Goal: Connect with others: Connect with other users

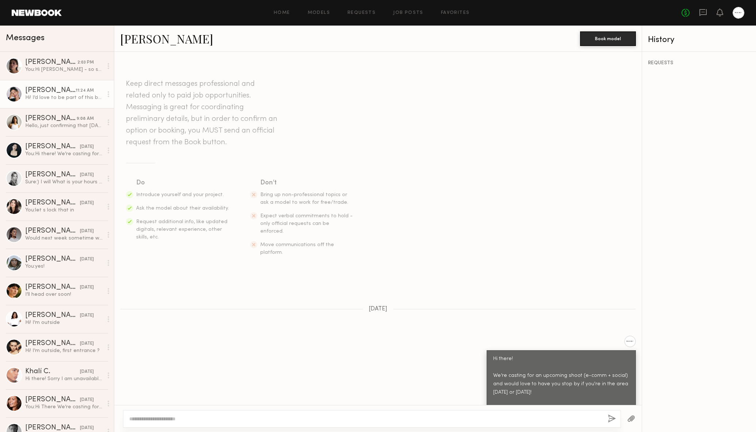
scroll to position [184, 0]
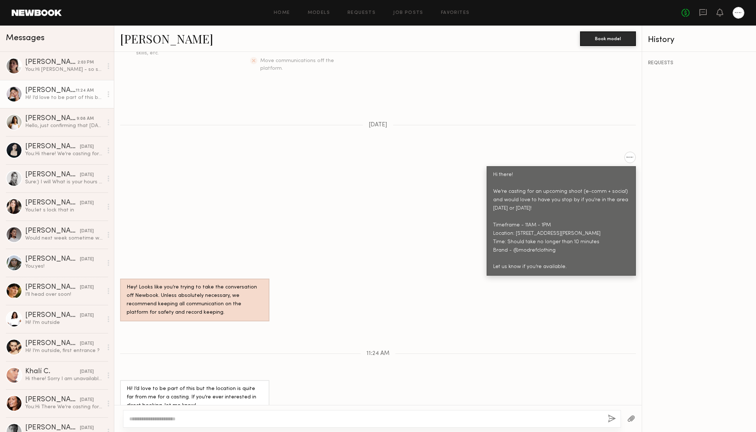
click at [64, 68] on div "You: Hi Kelsey - so sorry just missed this message and didn't see you! Are you …" at bounding box center [64, 69] width 78 height 7
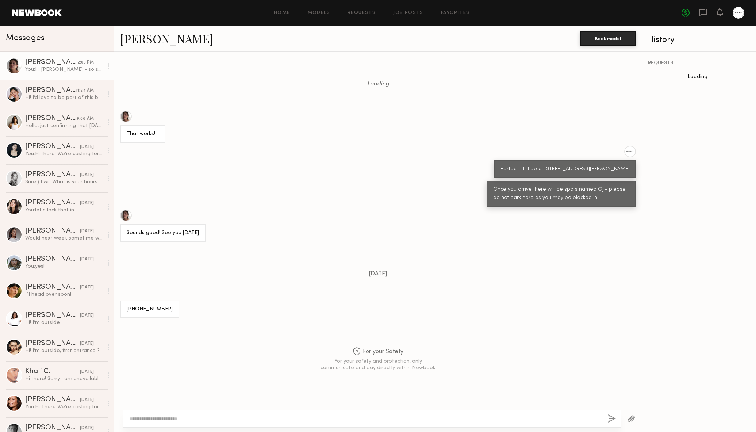
scroll to position [375, 0]
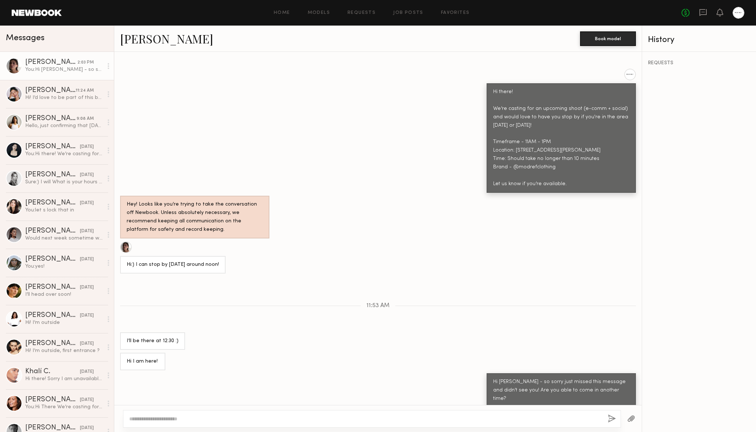
click at [236, 34] on div "Kelsey H." at bounding box center [350, 39] width 460 height 16
click at [49, 117] on div "Alexis R." at bounding box center [50, 118] width 51 height 7
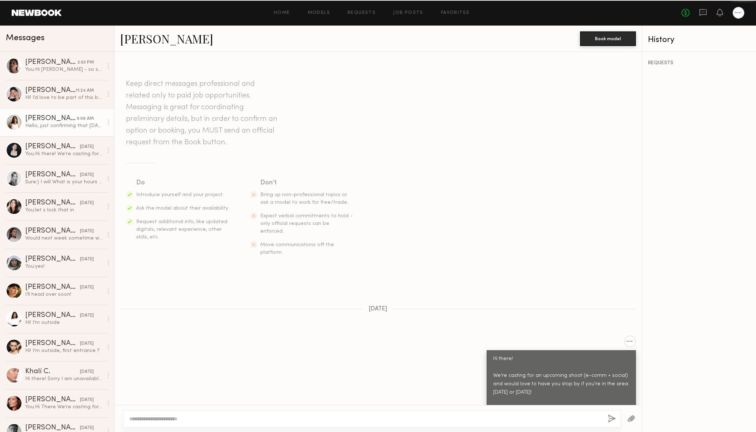
scroll to position [219, 0]
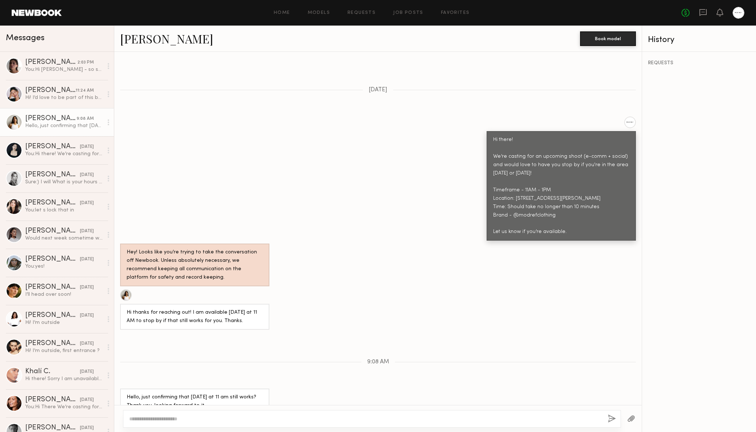
click at [123, 41] on link "Alexis R." at bounding box center [166, 39] width 93 height 16
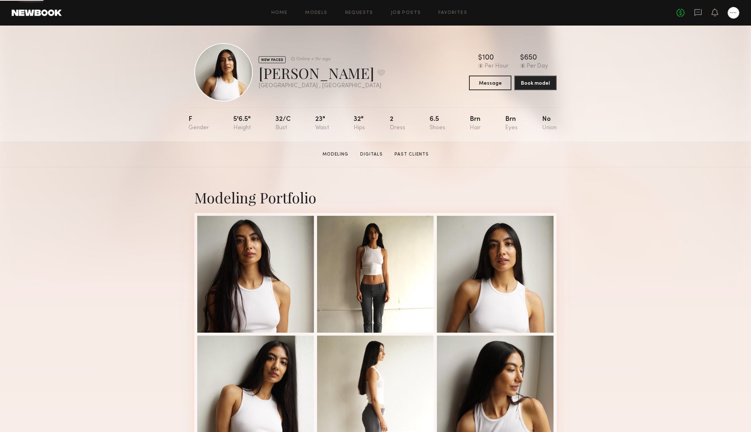
drag, startPoint x: 647, startPoint y: 193, endPoint x: 646, endPoint y: 186, distance: 7.1
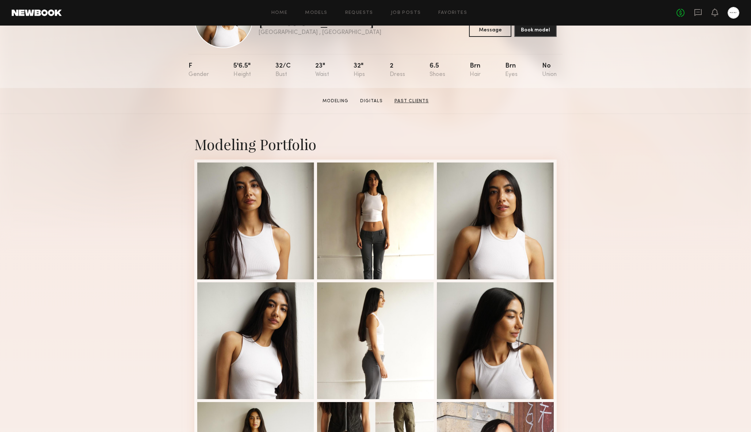
click at [408, 104] on link "Past Clients" at bounding box center [411, 101] width 40 height 7
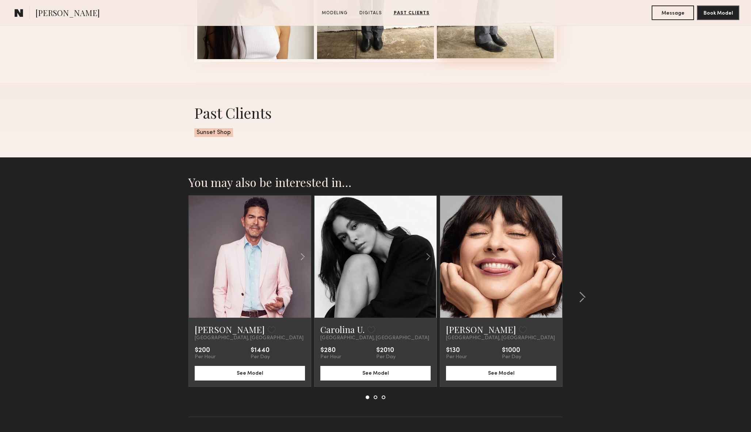
scroll to position [856, 0]
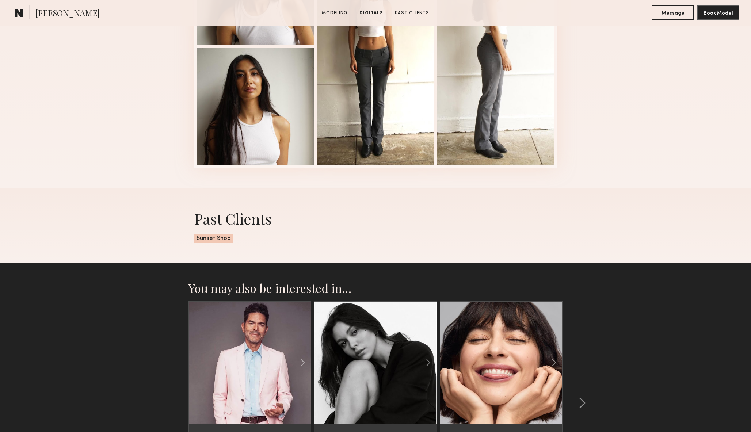
click at [210, 239] on span "Sunset Shop" at bounding box center [213, 238] width 39 height 9
click at [212, 239] on span "Sunset Shop" at bounding box center [213, 238] width 39 height 9
copy span "Sunset Shop"
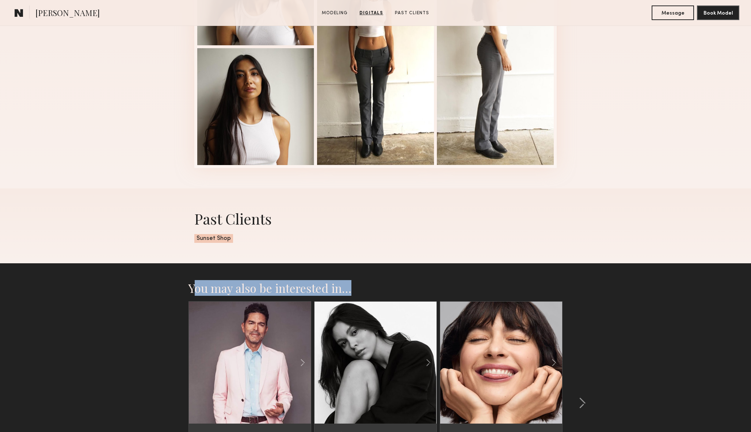
click at [513, 280] on div "You may also be interested in… Edwin B. Favorite Los Angeles, CA $200 Per Hour …" at bounding box center [375, 410] width 374 height 295
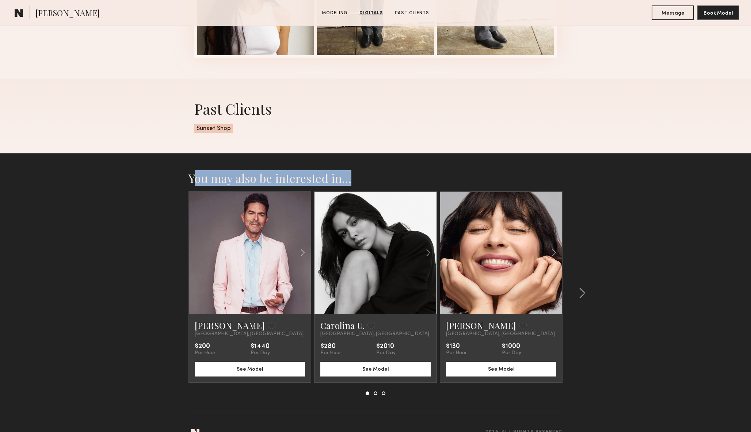
scroll to position [983, 0]
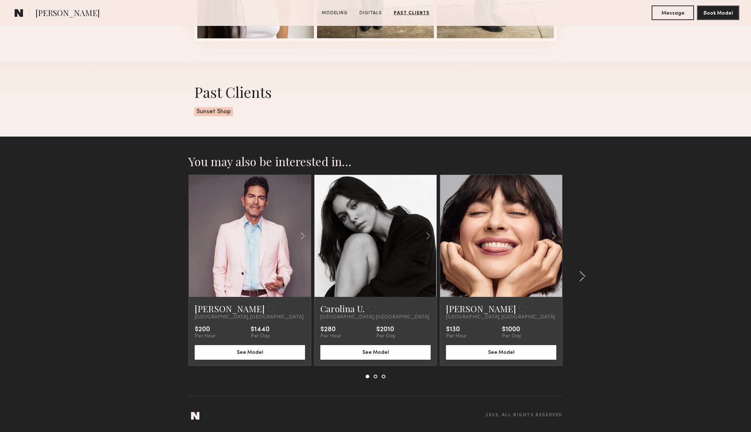
click at [126, 252] on section "You may also be interested in… Edwin B. Favorite Los Angeles, CA $200 Per Hour …" at bounding box center [375, 284] width 751 height 295
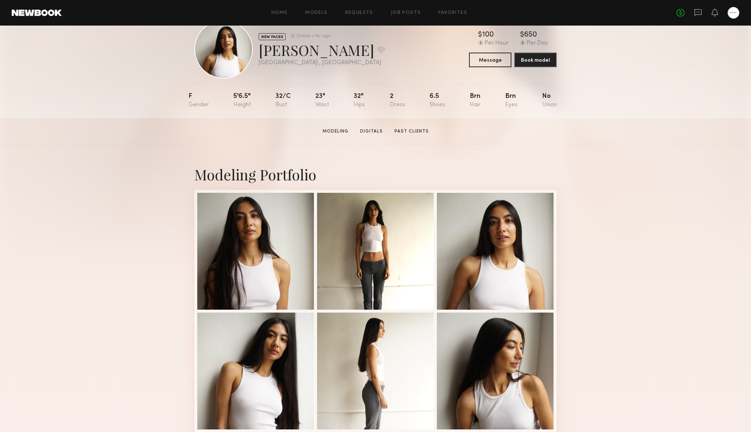
click at [679, 119] on section "Alexis R. Modeling Digitals Past Clients Message Book Model" at bounding box center [375, 131] width 751 height 26
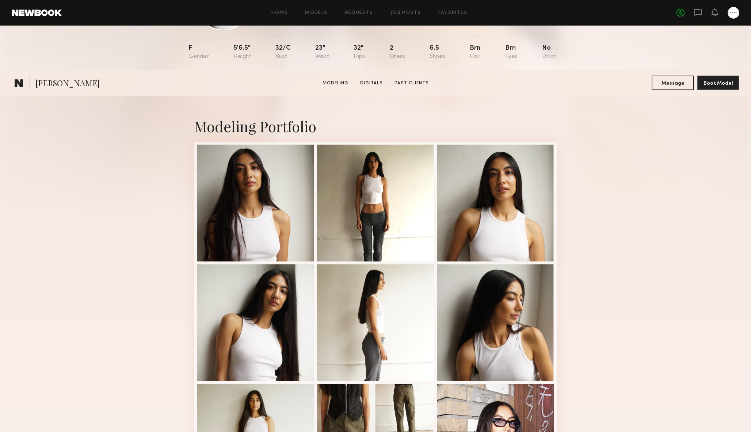
scroll to position [260, 0]
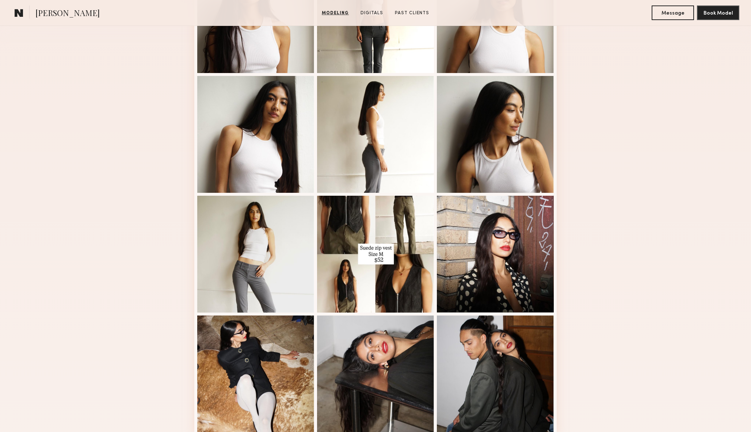
click at [656, 150] on div "Modeling Portfolio View More" at bounding box center [375, 192] width 751 height 569
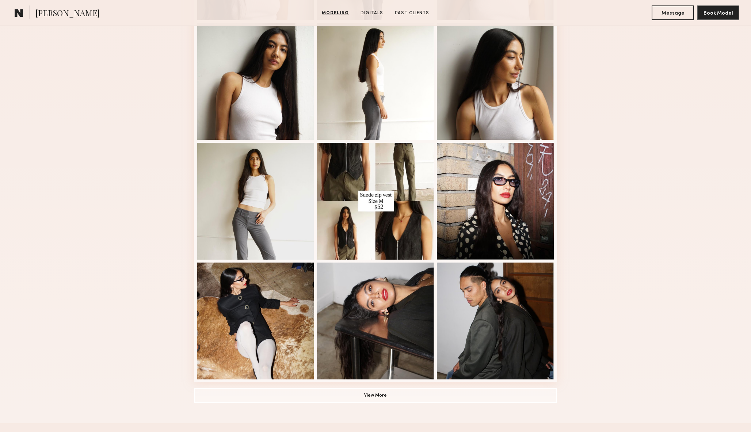
scroll to position [370, 0]
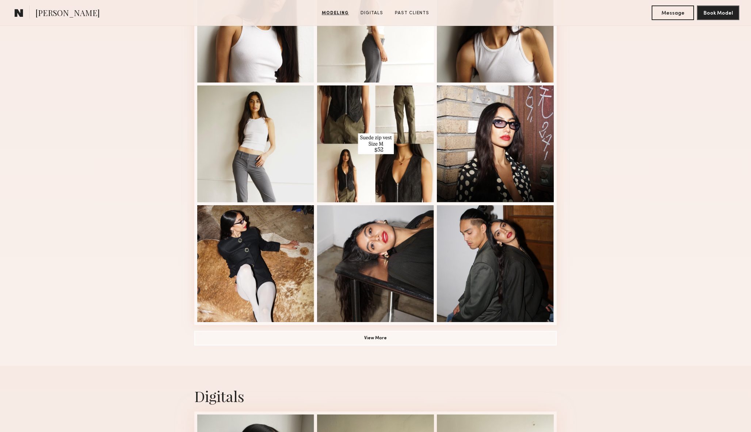
click at [692, 170] on div "Modeling Portfolio View More" at bounding box center [375, 81] width 751 height 569
click at [656, 99] on div "Modeling Portfolio View More" at bounding box center [375, 81] width 751 height 569
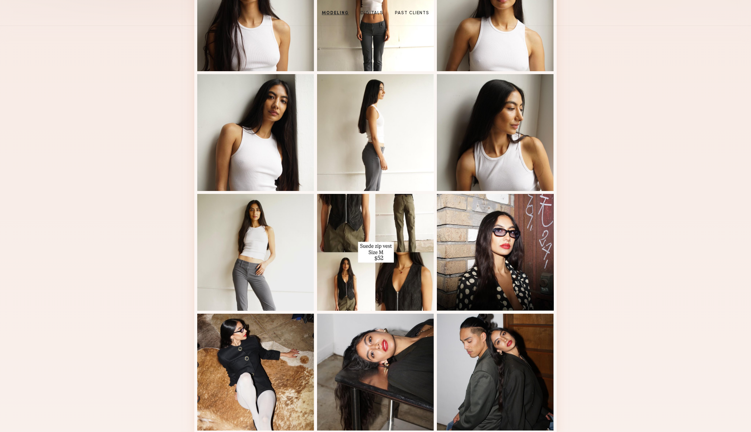
scroll to position [86, 0]
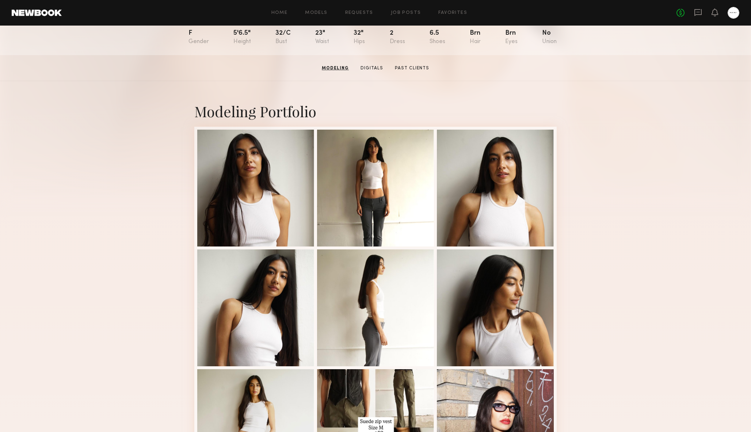
drag, startPoint x: 663, startPoint y: 299, endPoint x: 668, endPoint y: 303, distance: 6.0
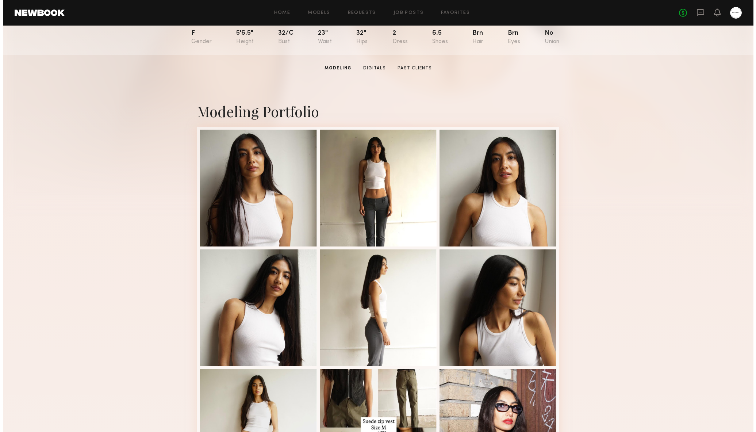
scroll to position [0, 0]
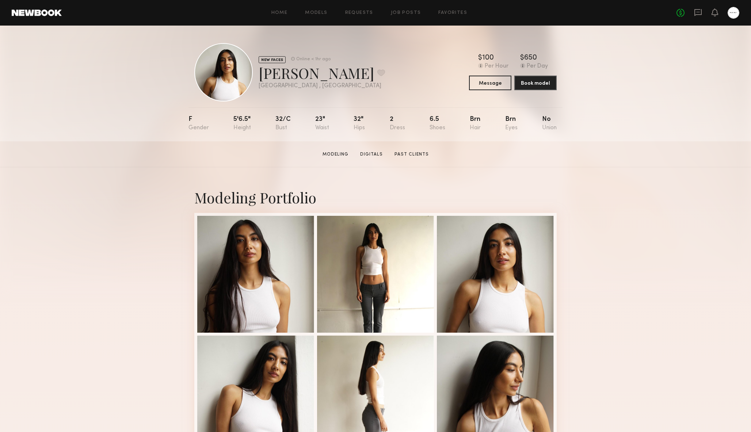
drag, startPoint x: 409, startPoint y: 159, endPoint x: 310, endPoint y: 145, distance: 100.3
click at [289, 148] on section "Alexis R. Modeling Digitals Past Clients Message Book Model" at bounding box center [375, 154] width 751 height 26
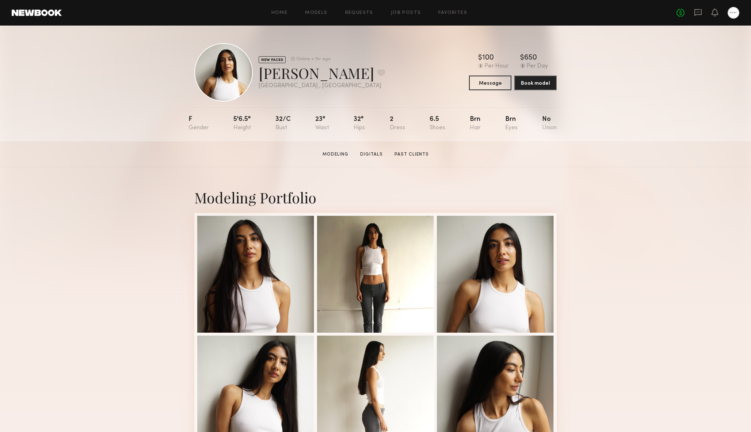
click at [610, 149] on section "Alexis R. Modeling Digitals Past Clients Message Book Model" at bounding box center [375, 154] width 751 height 26
click at [615, 149] on section "Alexis R. Modeling Digitals Past Clients Message Book Model" at bounding box center [375, 154] width 751 height 26
drag, startPoint x: 615, startPoint y: 149, endPoint x: 614, endPoint y: 154, distance: 6.0
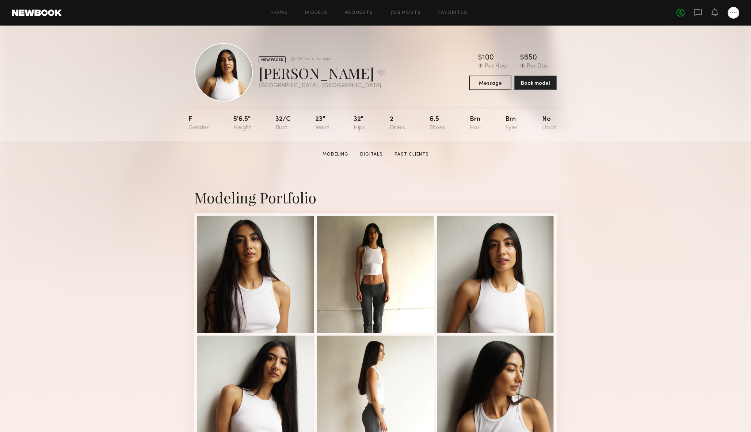
click at [614, 154] on section "Alexis R. Modeling Digitals Past Clients Message Book Model" at bounding box center [375, 154] width 751 height 26
click at [122, 129] on div "NEW FACES Online < 1hr ago [PERSON_NAME] Favorite [GEOGRAPHIC_DATA] , [GEOGRAPH…" at bounding box center [375, 84] width 751 height 116
click at [132, 62] on div "NEW FACES Online < 1hr ago [PERSON_NAME] Favorite [GEOGRAPHIC_DATA] , [GEOGRAPH…" at bounding box center [375, 84] width 751 height 116
click at [134, 61] on div "NEW FACES Online < 1hr ago [PERSON_NAME] Favorite [GEOGRAPHIC_DATA] , [GEOGRAPH…" at bounding box center [375, 84] width 751 height 116
drag, startPoint x: 400, startPoint y: 54, endPoint x: 394, endPoint y: 56, distance: 6.4
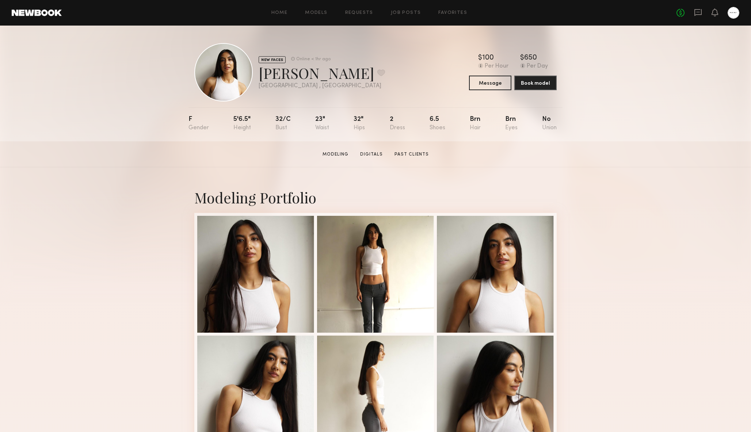
click at [400, 54] on div "NEW FACES Online < 1hr ago [PERSON_NAME] Favorite [GEOGRAPHIC_DATA] , [GEOGRAPH…" at bounding box center [375, 72] width 362 height 58
click at [420, 62] on div "NEW FACES Online < 1hr ago [PERSON_NAME] Favorite [GEOGRAPHIC_DATA] , [GEOGRAPH…" at bounding box center [375, 72] width 362 height 58
click at [20, 20] on header "Home Models Requests Job Posts Favorites Sign Out No fees up to $5,000" at bounding box center [375, 13] width 751 height 26
click at [28, 8] on header "Home Models Requests Job Posts Favorites Sign Out No fees up to $5,000" at bounding box center [375, 13] width 751 height 26
click at [289, 73] on div "Alexis R. Favorite" at bounding box center [322, 72] width 126 height 19
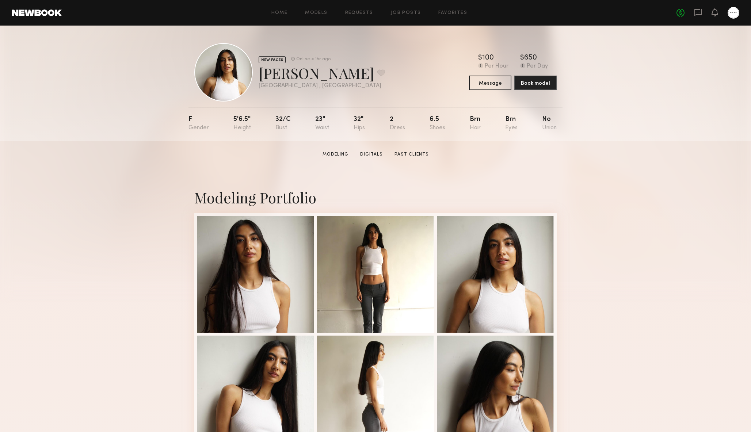
drag, startPoint x: 463, startPoint y: 44, endPoint x: 598, endPoint y: 37, distance: 134.9
click at [465, 44] on nb-model-profile-header "NEW FACES Online < 1hr ago [PERSON_NAME] Favorite [GEOGRAPHIC_DATA] , [GEOGRAPH…" at bounding box center [375, 64] width 374 height 76
click at [691, 13] on div "No fees up to $5,000" at bounding box center [707, 13] width 63 height 12
click at [693, 14] on div "No fees up to $5,000" at bounding box center [707, 13] width 63 height 12
click at [696, 14] on icon at bounding box center [697, 12] width 7 height 7
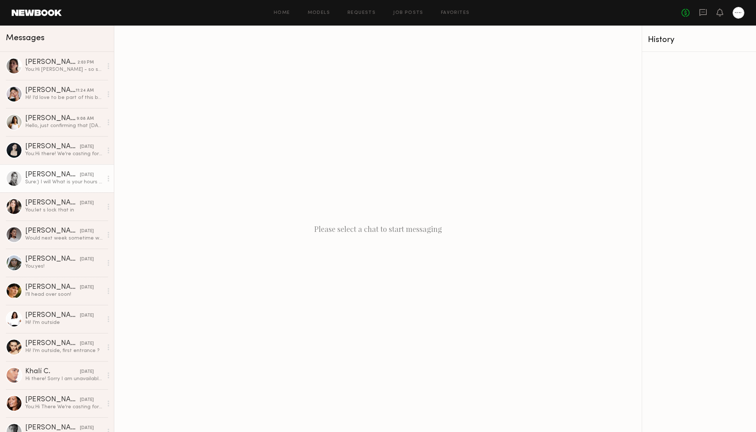
click at [46, 179] on div "Sure:) I will What is your hours for tomorrow when I can stop by:)?" at bounding box center [64, 182] width 78 height 7
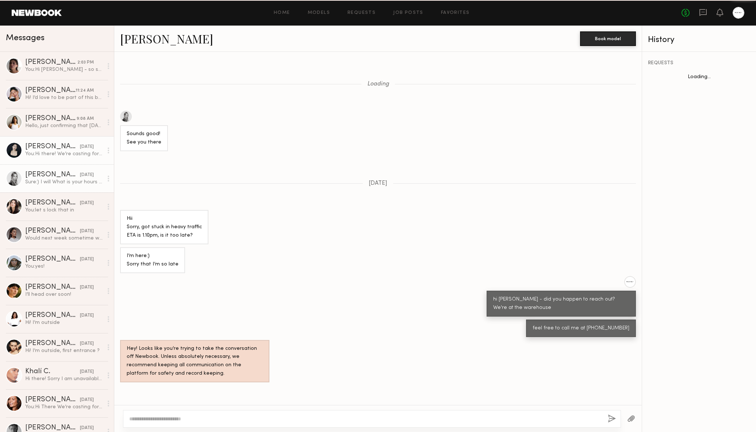
scroll to position [287, 0]
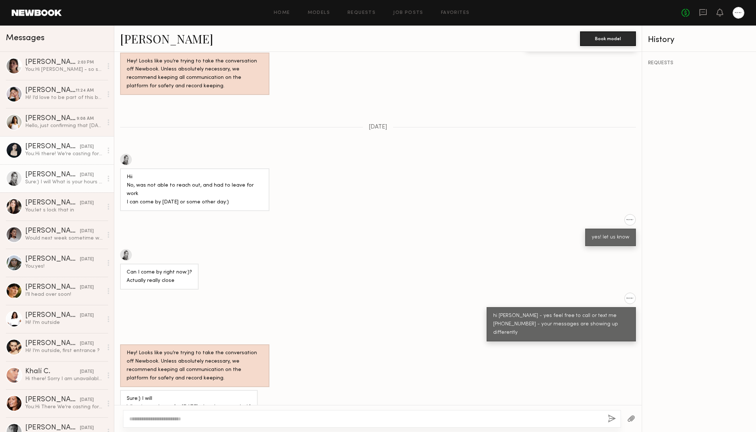
click at [39, 154] on div "You: Hi there! We’re casting for an upcoming shoot (e-comm + social) and would …" at bounding box center [64, 153] width 78 height 7
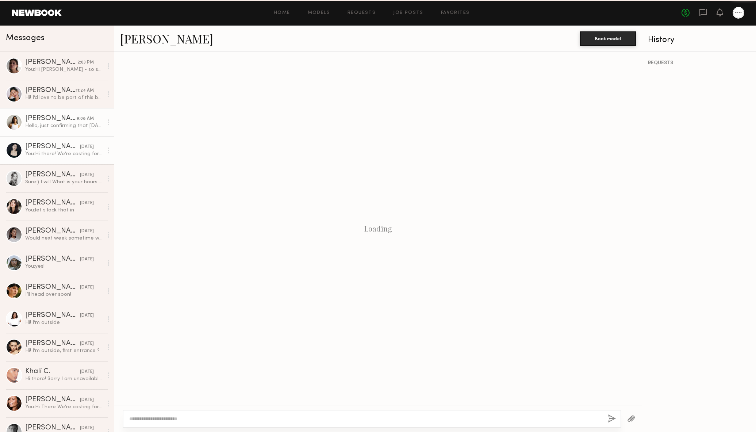
scroll to position [91, 0]
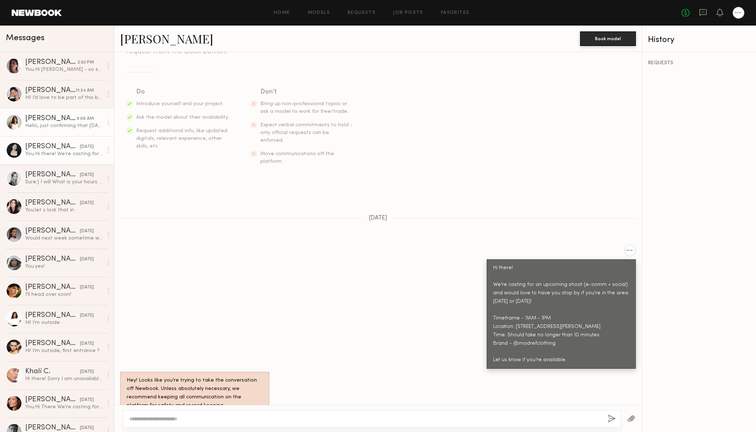
click at [66, 131] on link "Alexis R. 9:08 AM Hello, just confirming that today at 11 am still works? Thank…" at bounding box center [57, 122] width 114 height 28
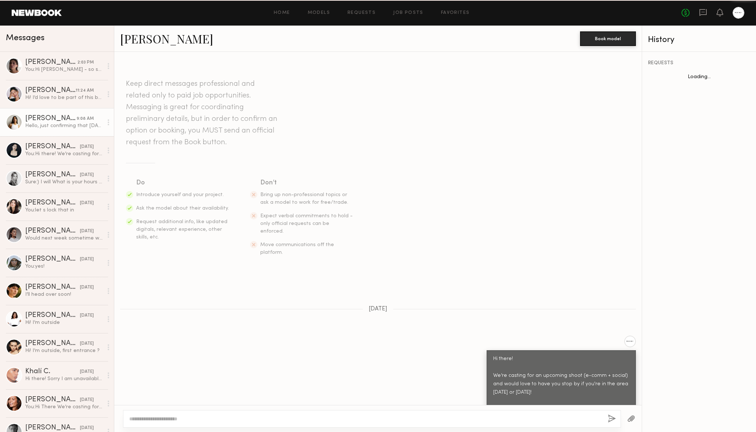
scroll to position [219, 0]
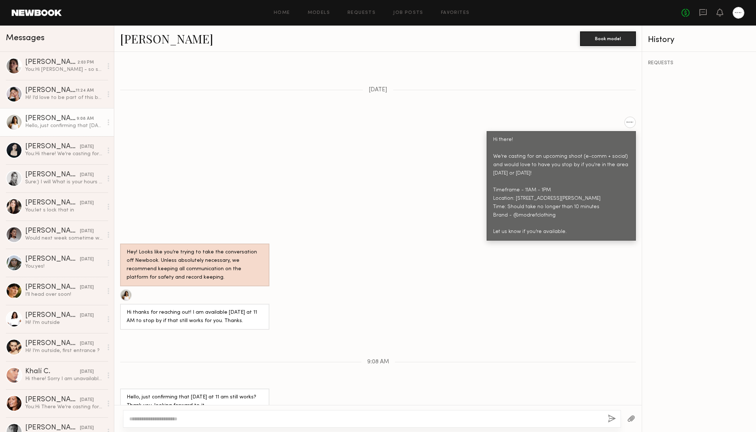
click at [47, 108] on link "Alexis R. 9:08 AM Hello, just confirming that today at 11 am still works? Thank…" at bounding box center [57, 122] width 114 height 28
click at [47, 98] on div "Hi! I’d love to be part of this but the location is quite far from me for a cas…" at bounding box center [64, 97] width 78 height 7
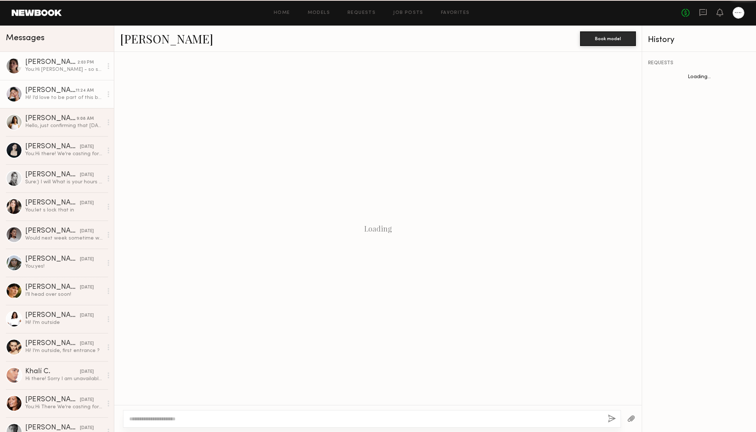
scroll to position [184, 0]
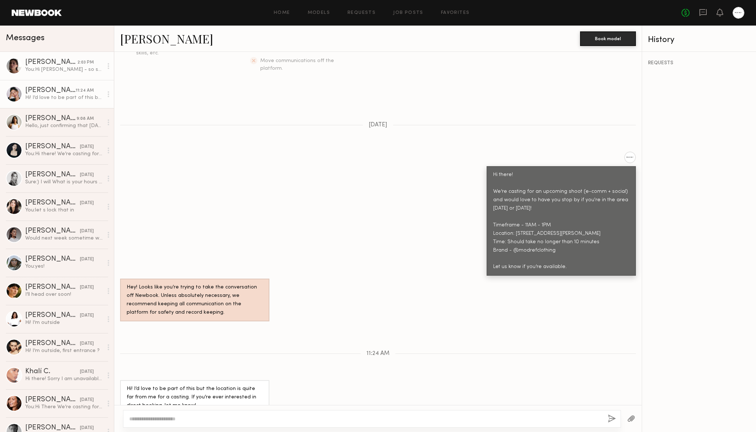
click at [51, 63] on div "Kelsey H." at bounding box center [51, 62] width 52 height 7
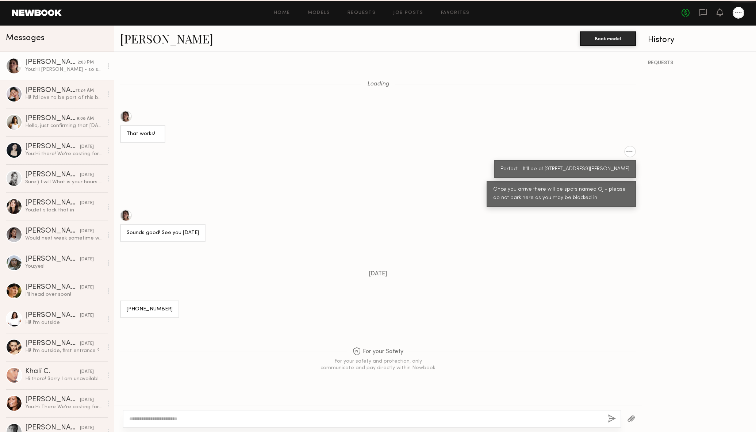
scroll to position [375, 0]
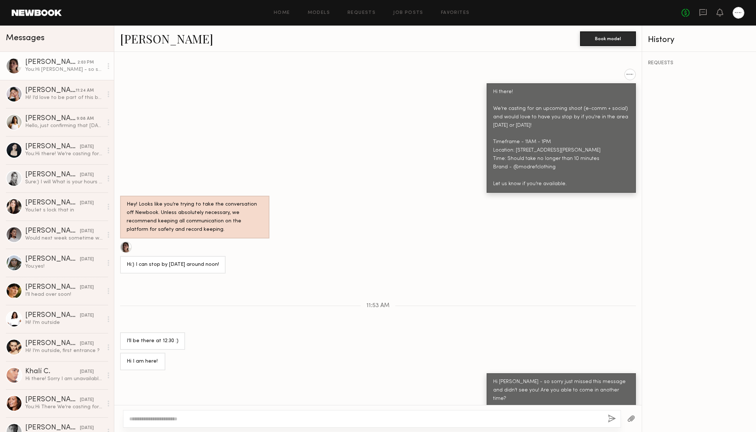
click at [373, 92] on div "Hi there! We’re casting for an upcoming shoot (e-comm + social) and would love …" at bounding box center [378, 131] width 528 height 124
click at [13, 125] on div at bounding box center [14, 122] width 16 height 16
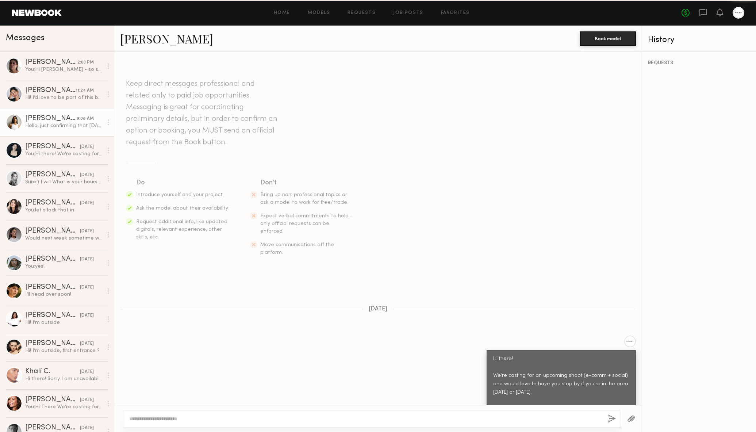
scroll to position [219, 0]
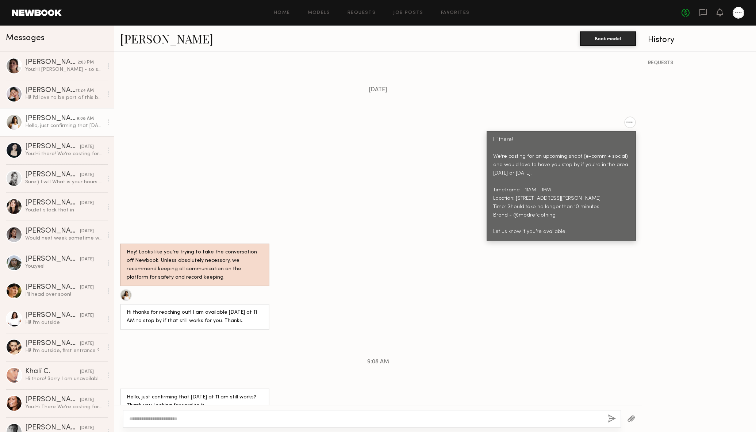
click at [34, 119] on div "Alexis R." at bounding box center [50, 118] width 51 height 7
click at [19, 125] on div at bounding box center [14, 122] width 16 height 16
click at [58, 125] on div "Hello, just confirming that today at 11 am still works? Thank you, looking forw…" at bounding box center [64, 125] width 78 height 7
drag, startPoint x: 213, startPoint y: 125, endPoint x: 205, endPoint y: 129, distance: 9.2
click at [217, 125] on div "Hi there! We’re casting for an upcoming shoot (e-comm + social) and would love …" at bounding box center [378, 179] width 528 height 124
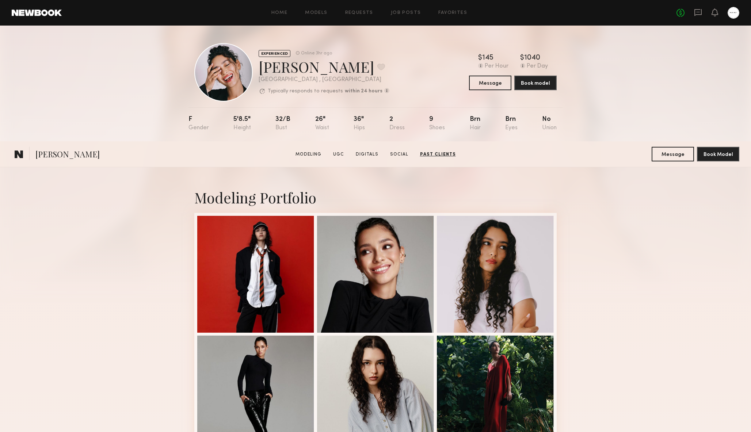
scroll to position [1762, 0]
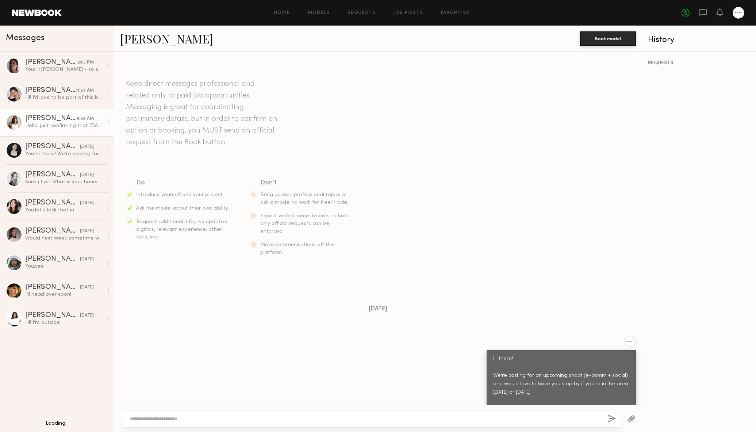
scroll to position [219, 0]
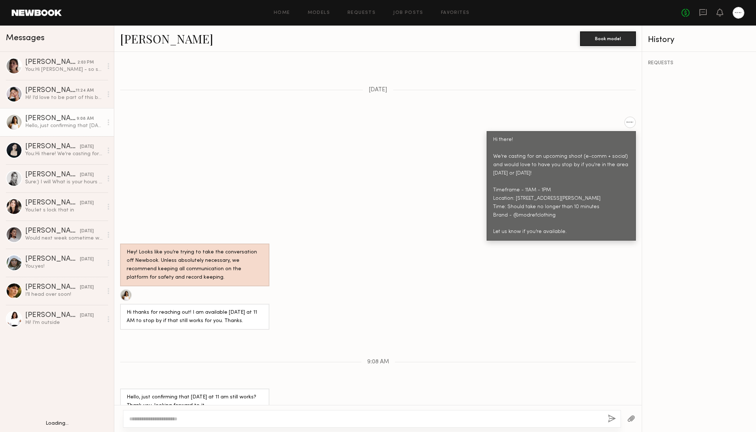
click at [140, 42] on link "Alexis R." at bounding box center [166, 39] width 93 height 16
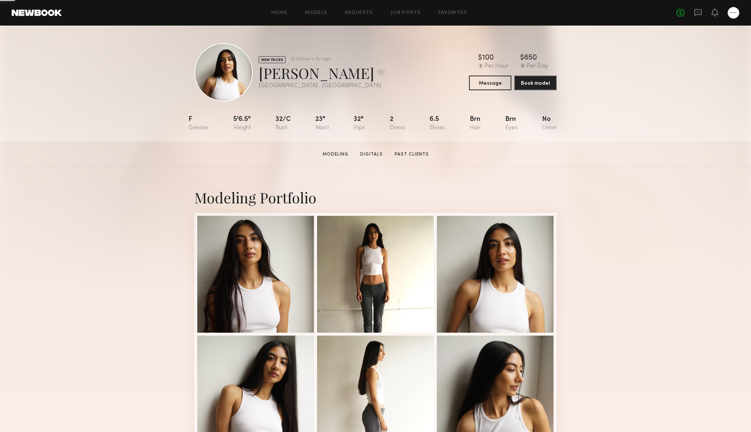
click at [108, 94] on div "NEW FACES Online < 1hr ago [PERSON_NAME] Favorite [GEOGRAPHIC_DATA] , [GEOGRAPH…" at bounding box center [375, 84] width 751 height 116
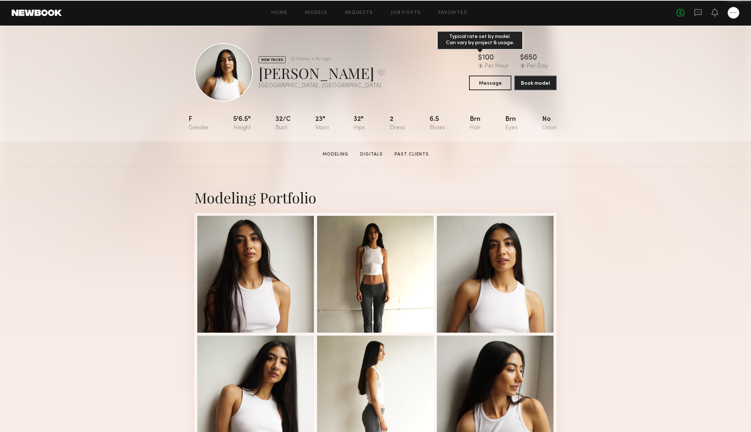
click at [483, 67] on div "Per Hour" at bounding box center [493, 66] width 30 height 7
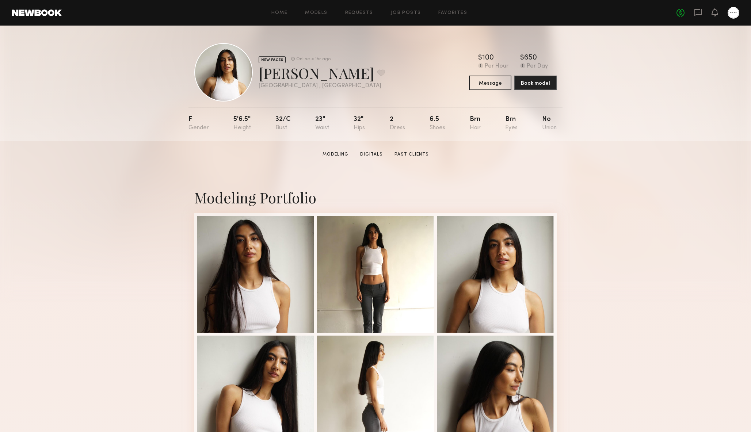
click at [393, 67] on div "NEW FACES Online < 1hr ago [PERSON_NAME] Favorite [GEOGRAPHIC_DATA] , [GEOGRAPH…" at bounding box center [375, 72] width 362 height 58
click at [72, 108] on div "NEW FACES Online < 1hr ago [PERSON_NAME] Favorite [GEOGRAPHIC_DATA] , [GEOGRAPH…" at bounding box center [375, 84] width 751 height 116
